Goal: Communication & Community: Answer question/provide support

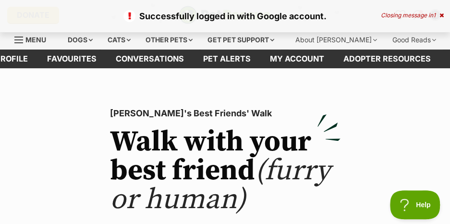
click at [418, 16] on div "Closing message in 1" at bounding box center [412, 15] width 63 height 7
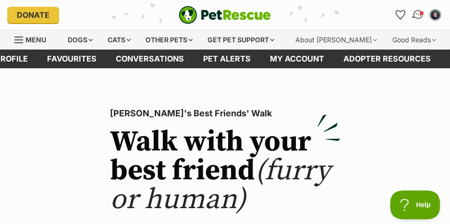
click at [414, 13] on img "Conversations" at bounding box center [417, 15] width 13 height 12
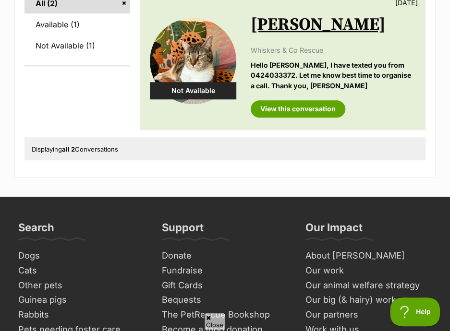
scroll to position [96, 0]
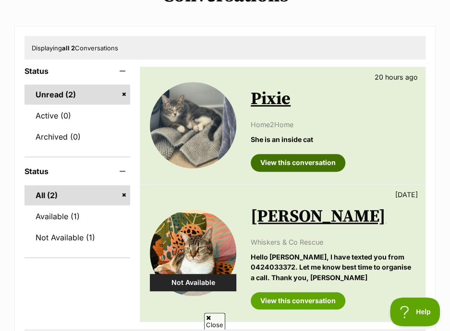
click at [299, 165] on link "View this conversation" at bounding box center [298, 162] width 95 height 17
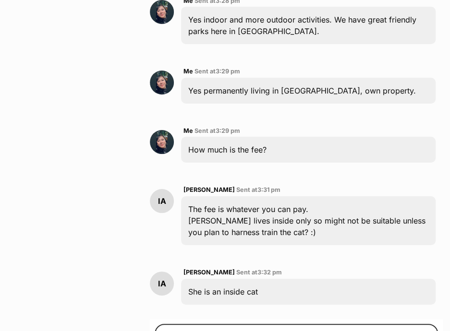
scroll to position [1329, 0]
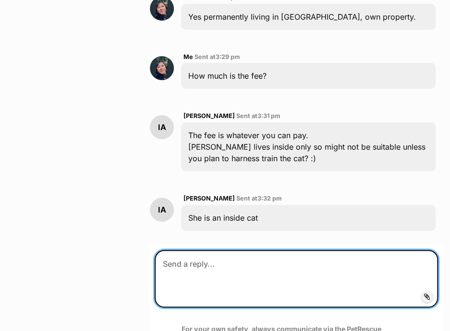
click at [335, 250] on textarea at bounding box center [296, 279] width 283 height 58
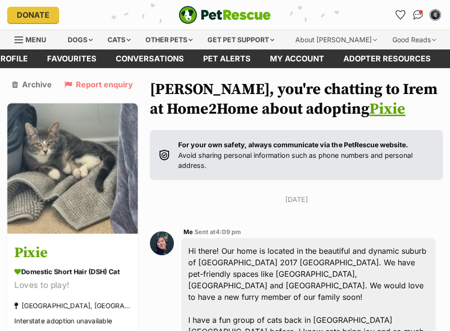
scroll to position [0, 0]
click at [417, 18] on img "Conversations" at bounding box center [417, 15] width 13 height 12
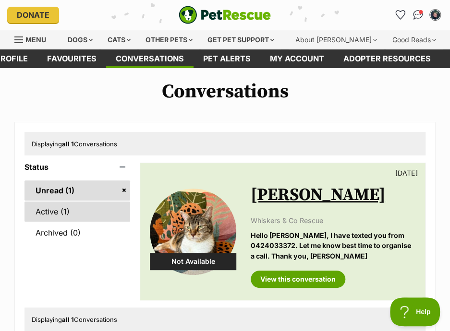
click at [66, 214] on link "Active (1)" at bounding box center [77, 212] width 106 height 20
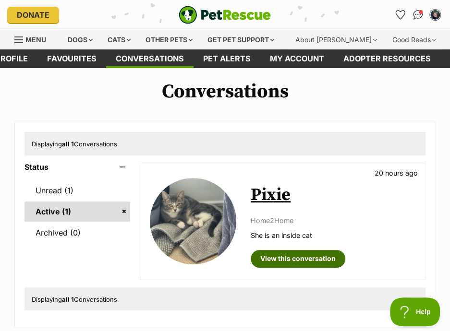
click at [295, 260] on link "View this conversation" at bounding box center [298, 258] width 95 height 17
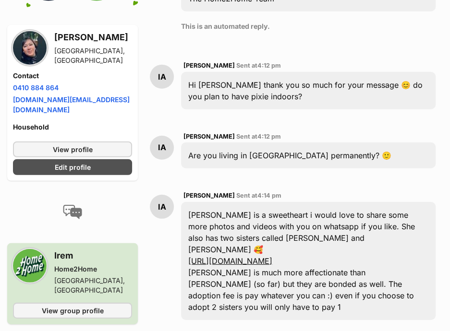
scroll to position [849, 0]
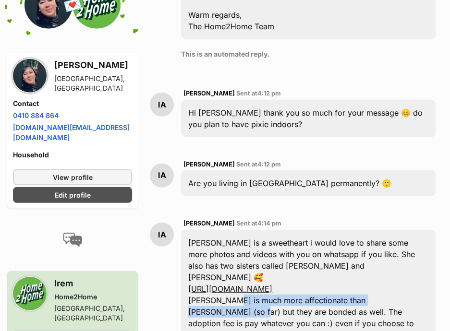
drag, startPoint x: 229, startPoint y: 265, endPoint x: 418, endPoint y: 265, distance: 188.2
click at [418, 265] on div "Pixie is a sweetheart i would love to share some more photos and videos with yo…" at bounding box center [308, 289] width 254 height 118
click at [272, 284] on link "[URL][DOMAIN_NAME]" at bounding box center [230, 289] width 84 height 10
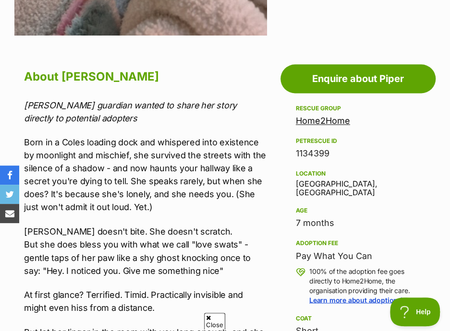
scroll to position [432, 0]
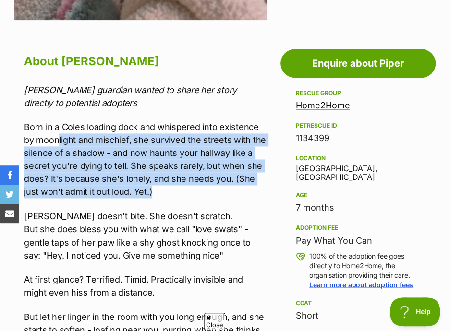
drag, startPoint x: 58, startPoint y: 142, endPoint x: 200, endPoint y: 187, distance: 148.8
click at [200, 187] on p "Born in a Coles loading dock and whispered into existence by moonlight and misc…" at bounding box center [145, 160] width 243 height 78
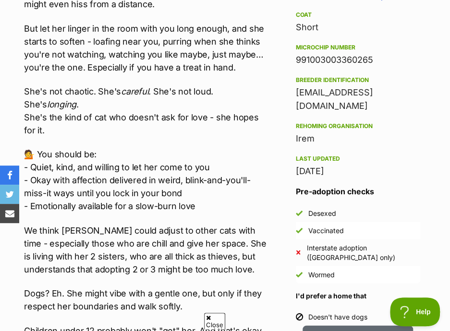
scroll to position [768, 0]
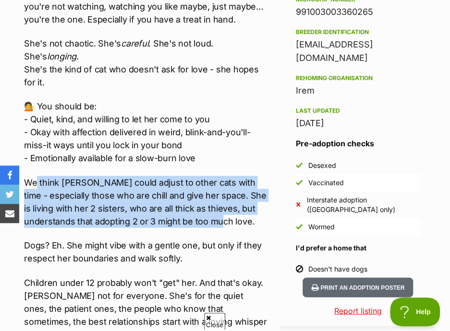
drag, startPoint x: 36, startPoint y: 181, endPoint x: 253, endPoint y: 224, distance: 221.4
click at [253, 224] on p "We think Piper could adjust to other cats with time - especially those who are …" at bounding box center [145, 202] width 243 height 52
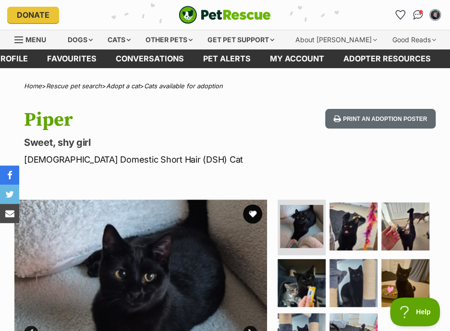
scroll to position [48, 0]
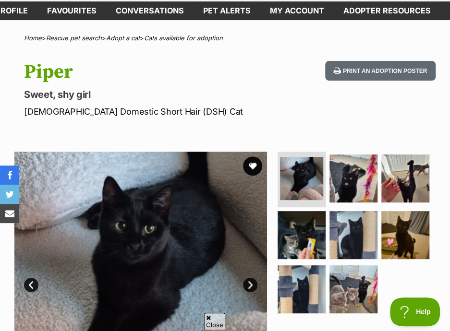
click at [249, 285] on link "Next" at bounding box center [250, 285] width 14 height 14
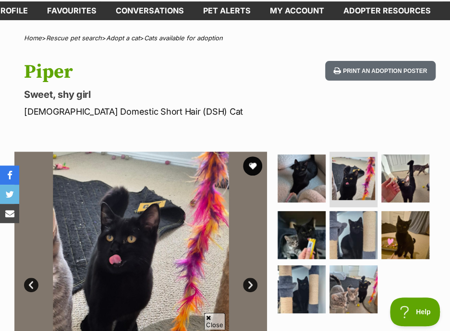
click at [249, 285] on link "Next" at bounding box center [250, 285] width 14 height 14
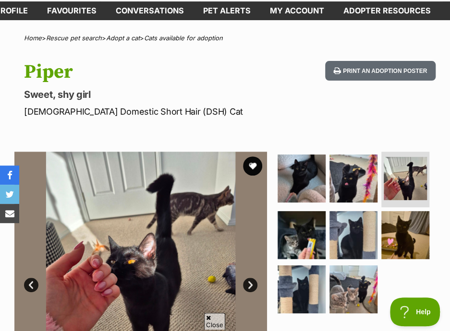
click at [249, 285] on link "Next" at bounding box center [250, 285] width 14 height 14
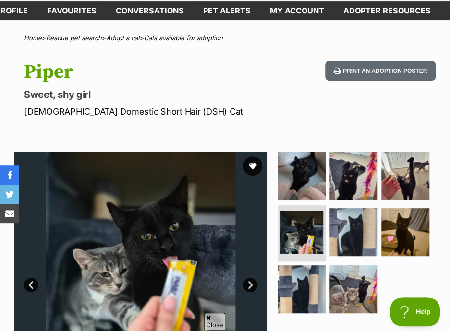
click at [249, 285] on link "Next" at bounding box center [250, 285] width 14 height 14
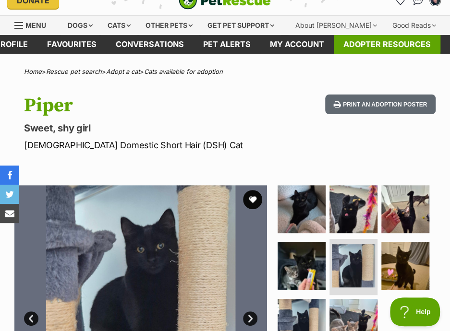
scroll to position [0, 0]
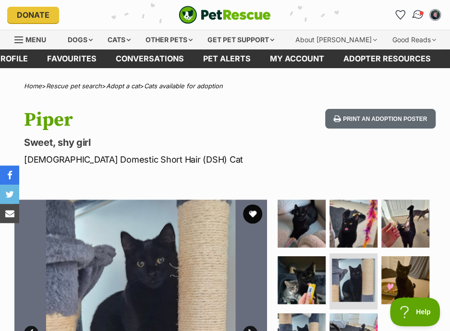
click at [417, 12] on img "Conversations" at bounding box center [417, 15] width 13 height 12
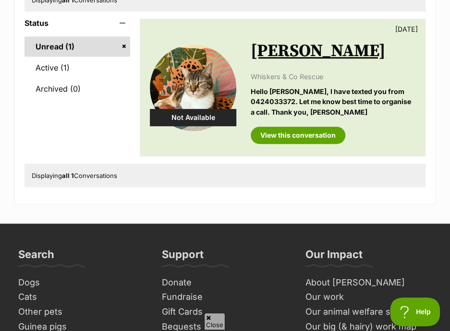
scroll to position [48, 0]
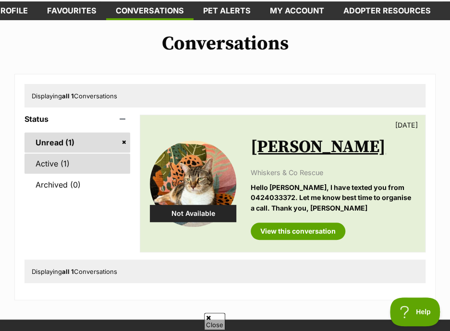
click at [84, 157] on link "Active (1)" at bounding box center [77, 164] width 106 height 20
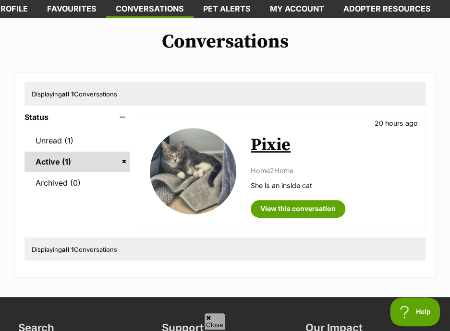
scroll to position [96, 0]
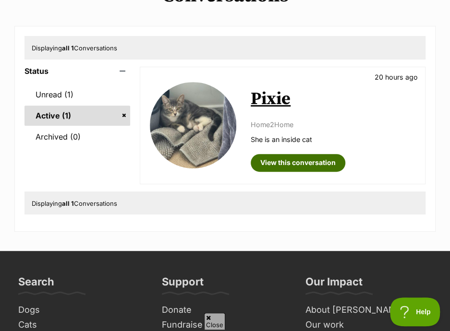
click at [313, 156] on link "View this conversation" at bounding box center [298, 162] width 95 height 17
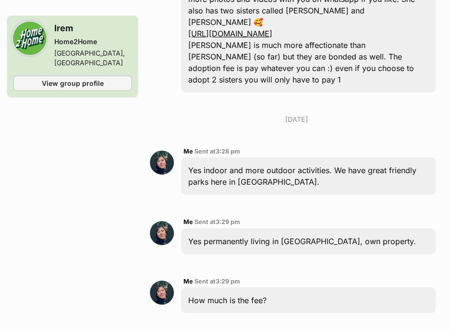
scroll to position [1329, 0]
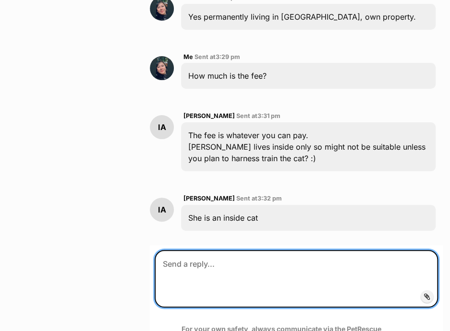
click at [360, 250] on textarea at bounding box center [296, 279] width 283 height 58
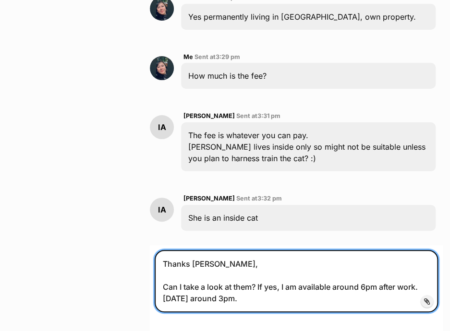
click at [260, 250] on textarea "Thanks [PERSON_NAME], Can I take a look at them? If yes, I am available around …" at bounding box center [296, 281] width 283 height 62
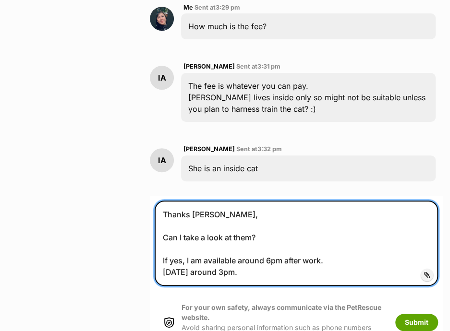
scroll to position [1425, 0]
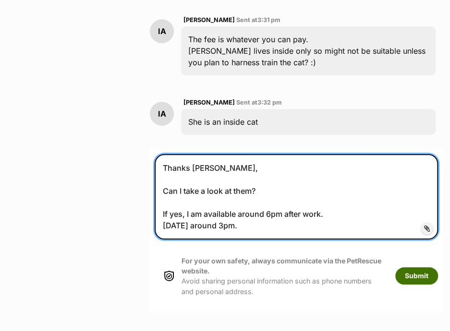
type textarea "Thanks [PERSON_NAME], Can I take a look at them? If yes, I am available around …"
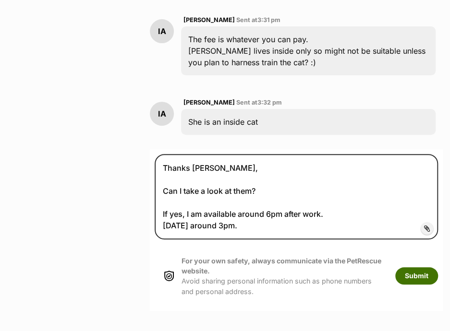
click at [423, 267] on button "Submit" at bounding box center [416, 275] width 43 height 17
